Goal: Task Accomplishment & Management: Manage account settings

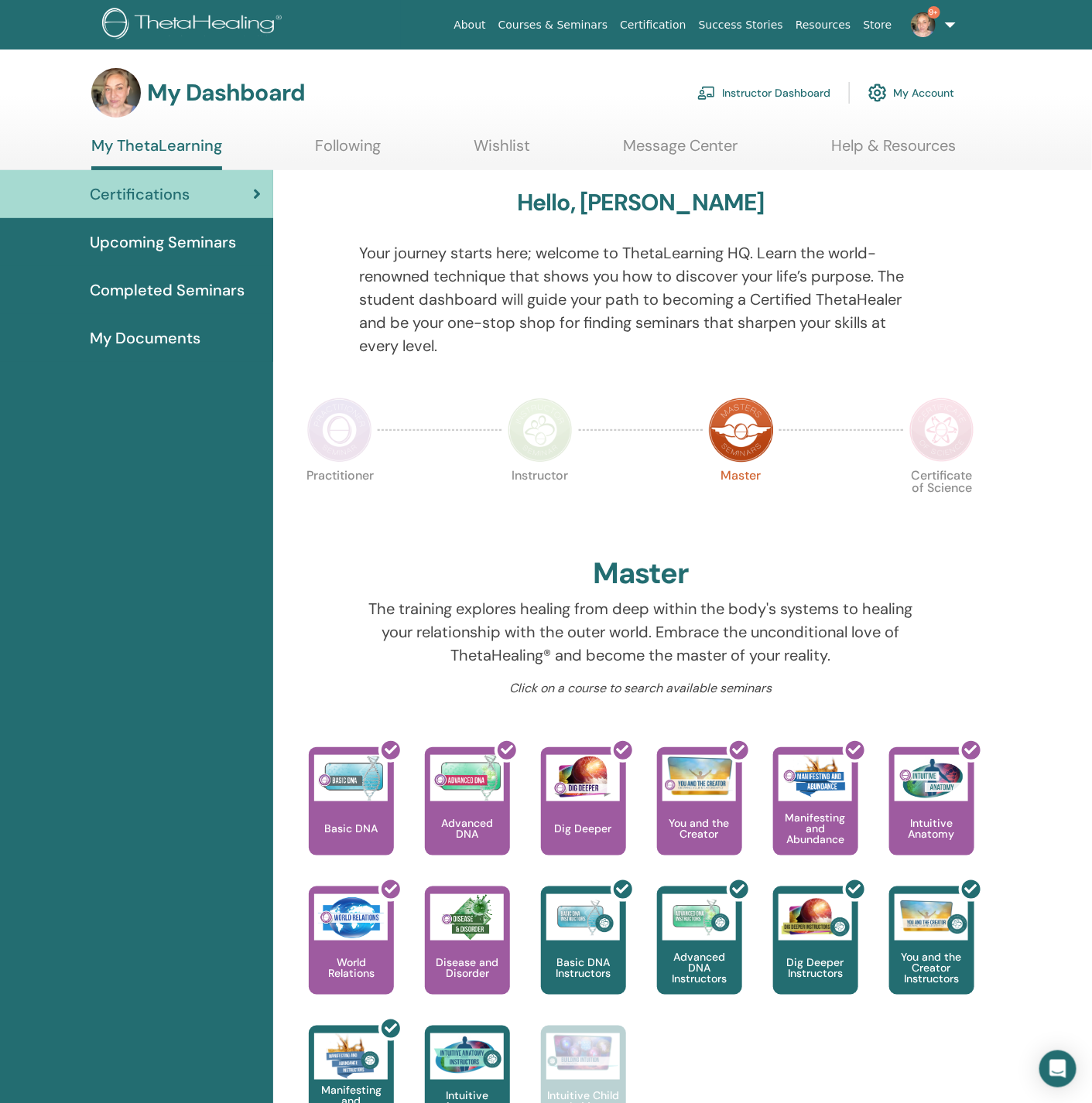
click at [792, 96] on link "Instructor Dashboard" at bounding box center [763, 93] width 133 height 34
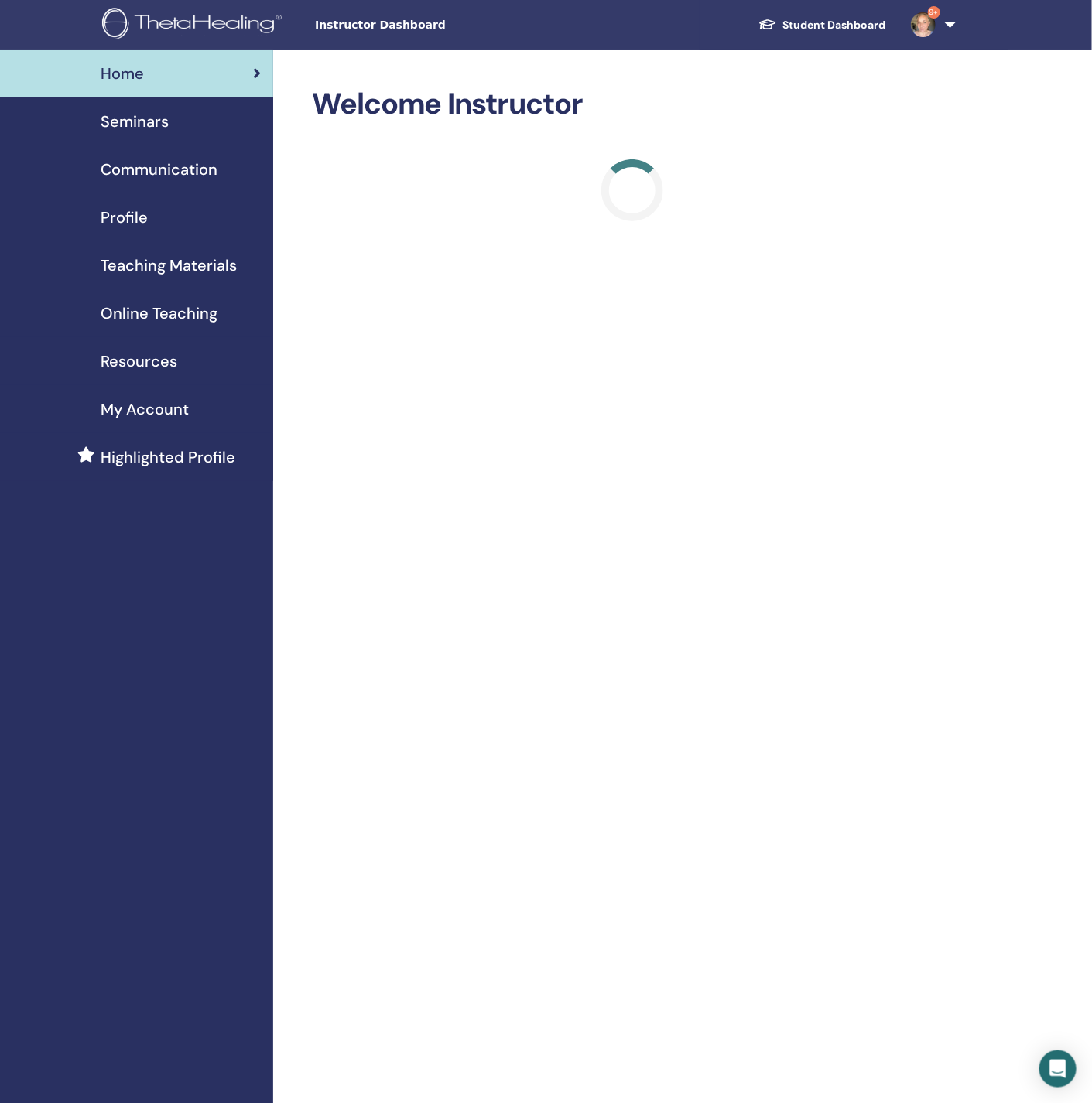
click at [118, 114] on span "Seminars" at bounding box center [134, 121] width 68 height 23
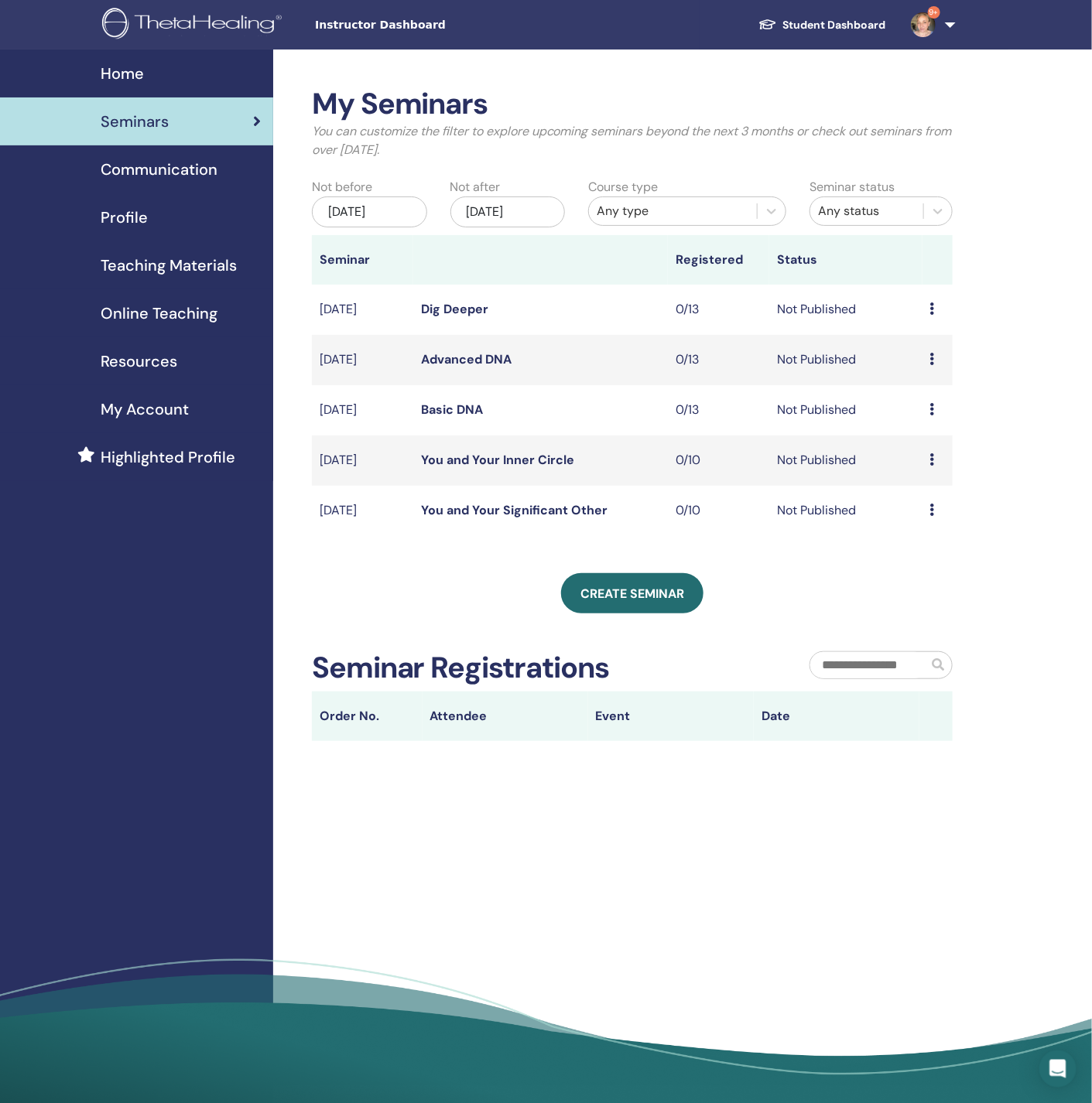
click at [478, 506] on link "You and Your Significant Other" at bounding box center [515, 510] width 187 height 16
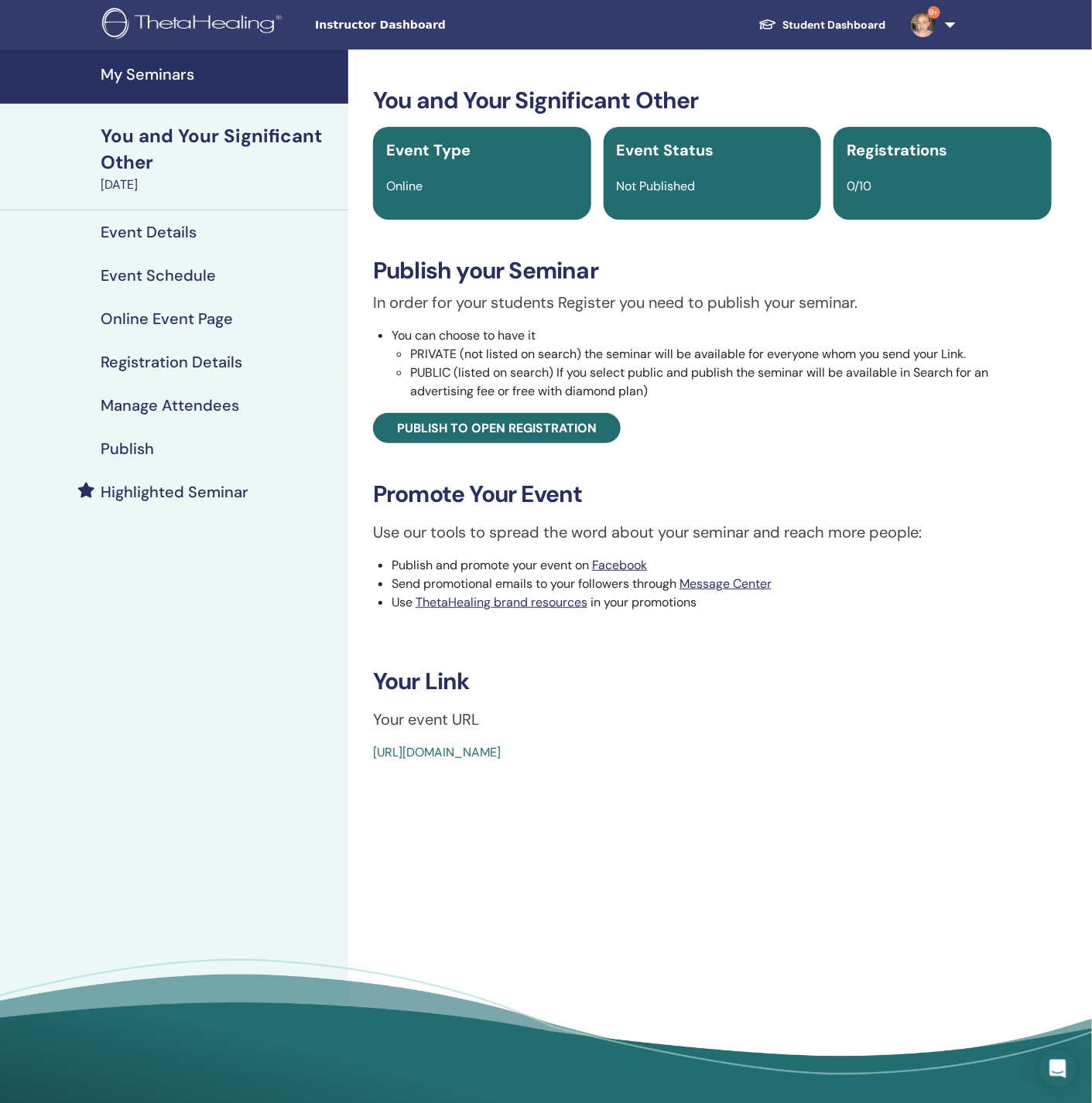
click at [170, 444] on div "Publish" at bounding box center [174, 448] width 324 height 19
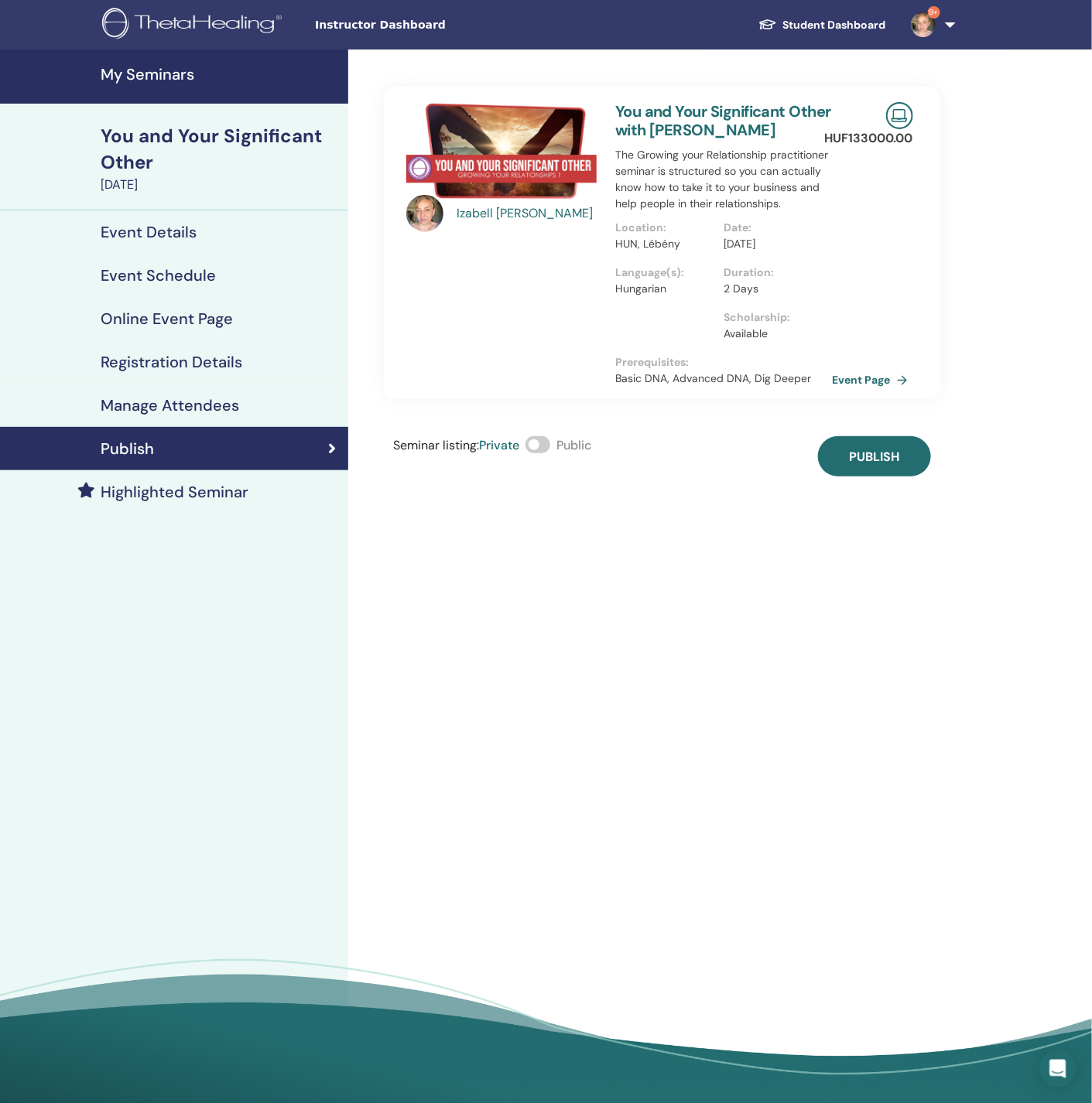
drag, startPoint x: 689, startPoint y: 943, endPoint x: 726, endPoint y: 847, distance: 102.9
click at [690, 943] on div "Izabell Mészáros You and Your Significant Other with Izabell Mészáros The Growi…" at bounding box center [712, 581] width 728 height 1064
click at [879, 448] on span "Publish" at bounding box center [874, 456] width 50 height 16
click at [545, 442] on span at bounding box center [537, 444] width 25 height 17
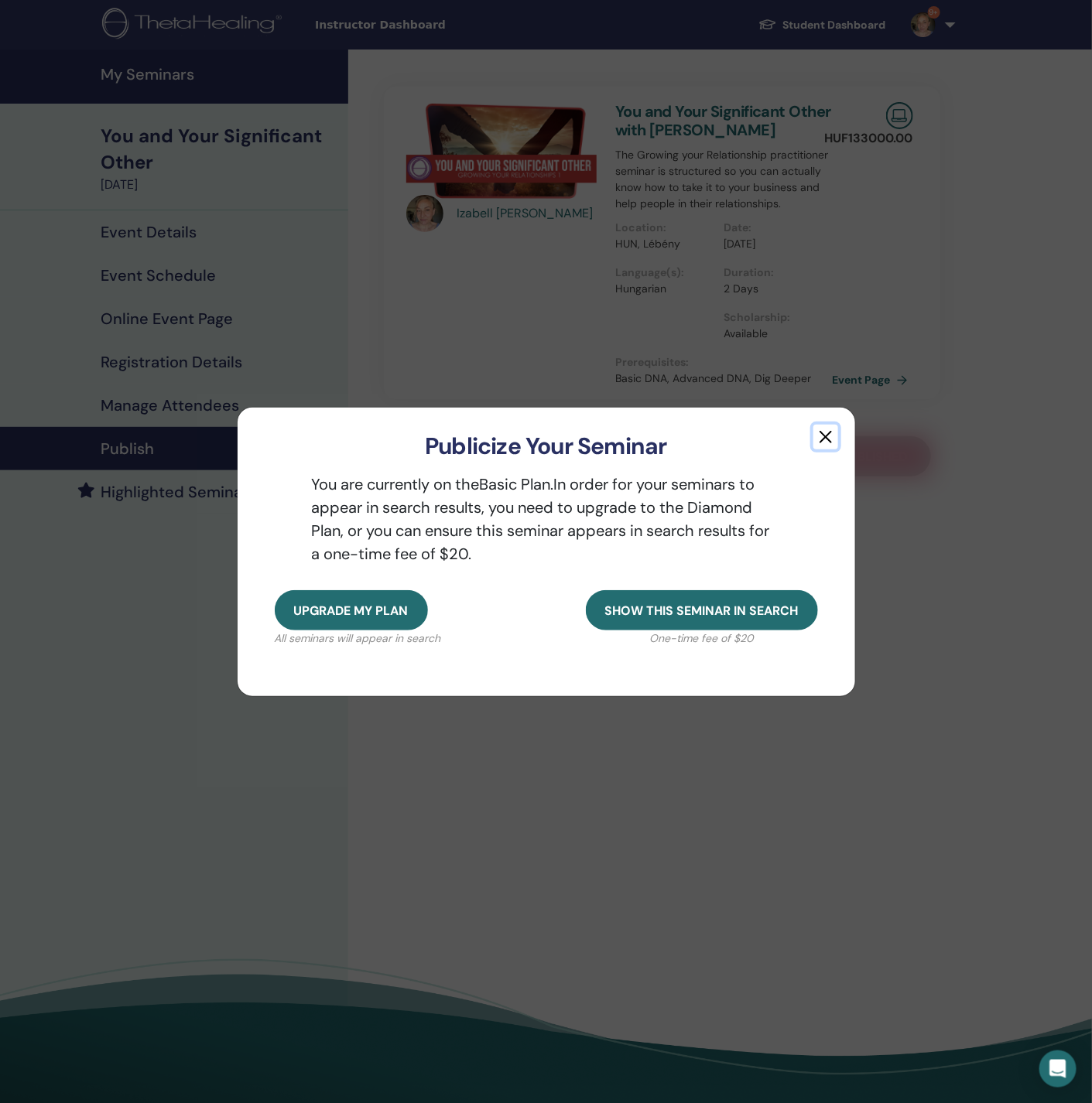
click at [825, 436] on button "button" at bounding box center [825, 436] width 25 height 25
